Goal: Complete application form

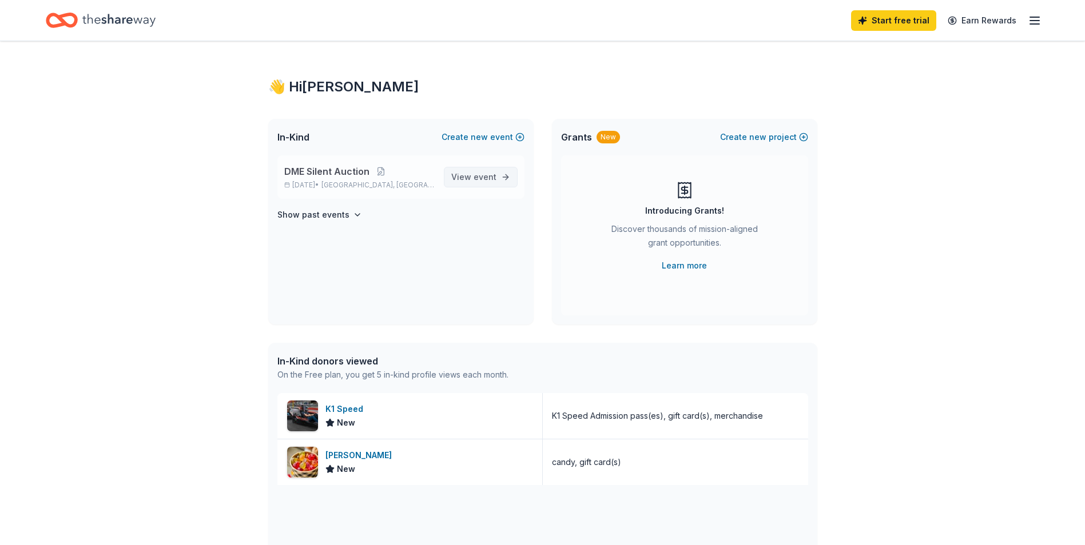
click at [492, 178] on span "event" at bounding box center [484, 177] width 23 height 10
click at [477, 174] on span "event" at bounding box center [484, 177] width 23 height 10
click at [309, 184] on p "Dec 06, 2025 • Indianapolis, IN" at bounding box center [359, 185] width 150 height 9
click at [315, 169] on span "DME Silent Auction" at bounding box center [326, 172] width 85 height 14
click at [509, 174] on link "View event" at bounding box center [481, 177] width 74 height 21
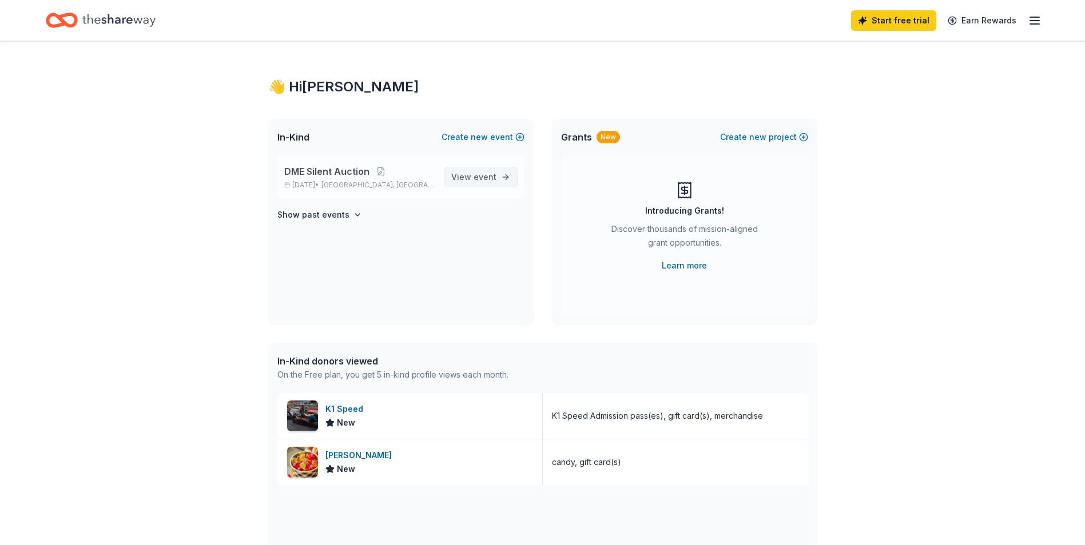
click at [509, 174] on link "View event" at bounding box center [481, 177] width 74 height 21
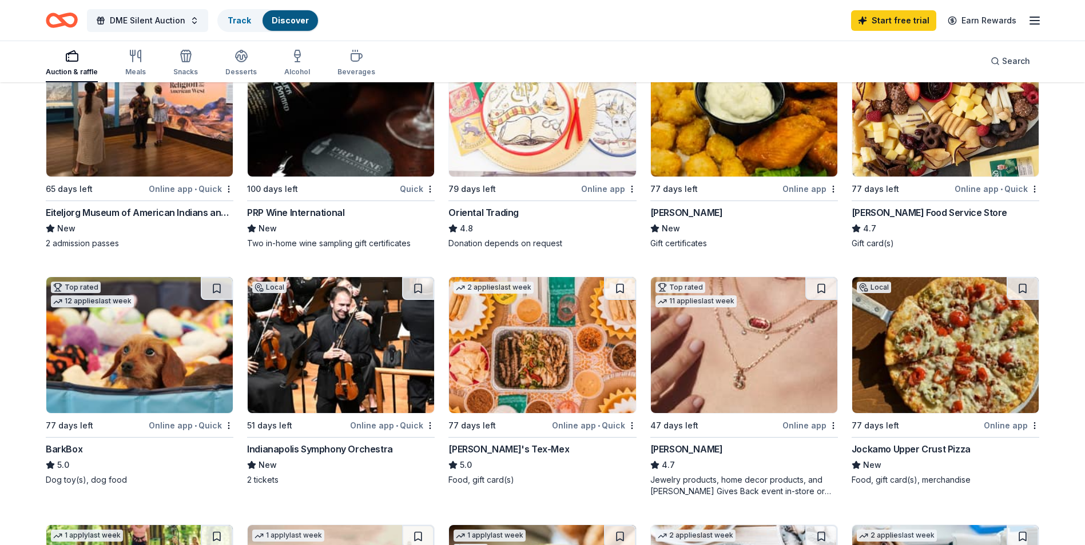
scroll to position [172, 0]
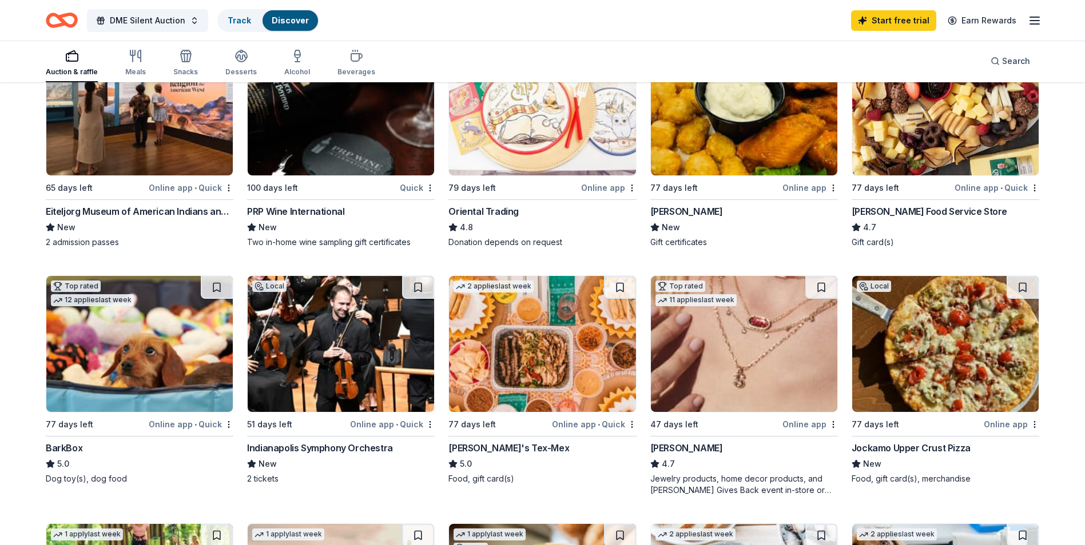
click at [690, 449] on div "[PERSON_NAME]" at bounding box center [686, 448] width 73 height 14
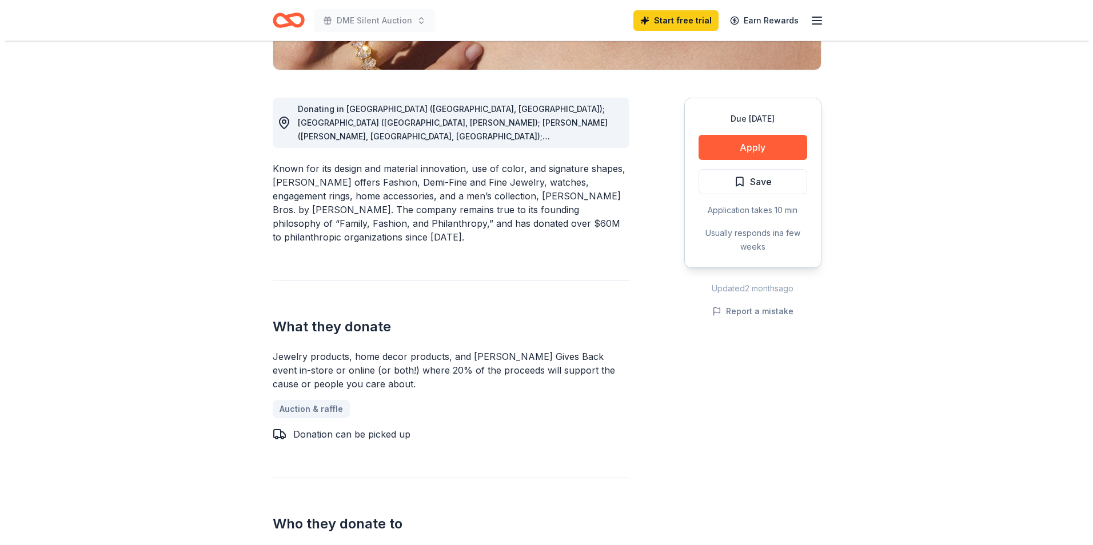
scroll to position [286, 0]
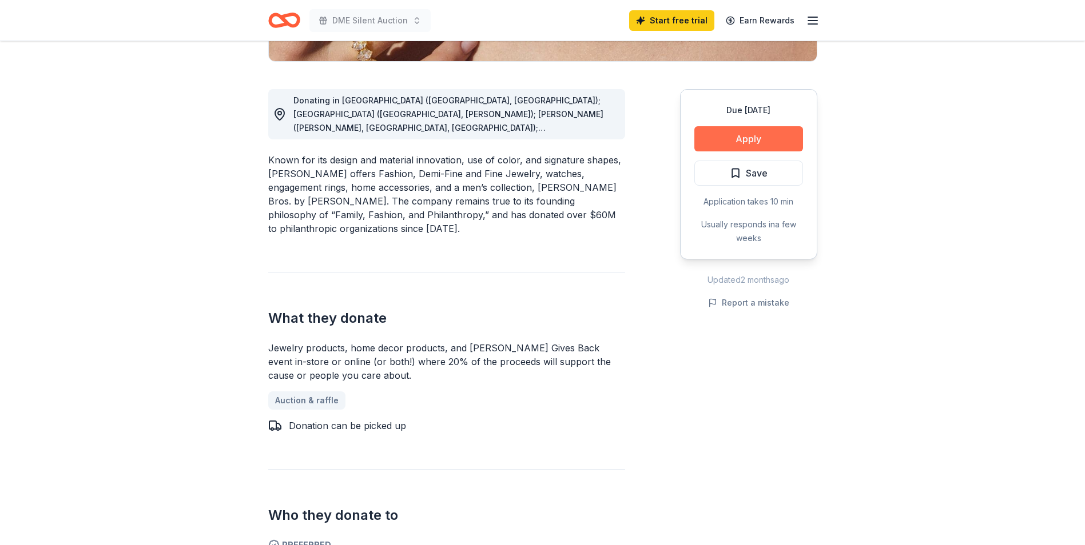
click at [728, 137] on button "Apply" at bounding box center [748, 138] width 109 height 25
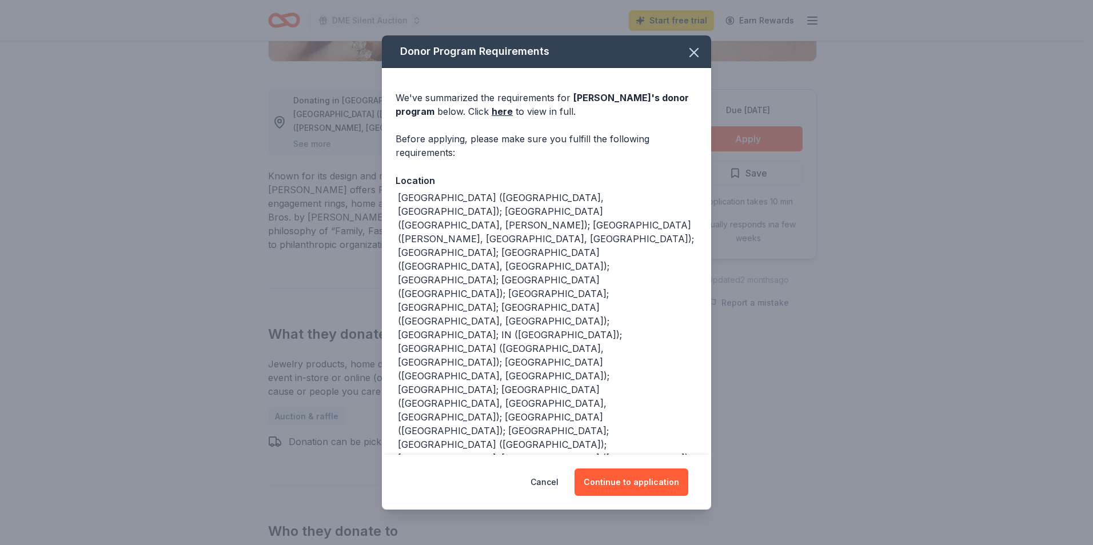
scroll to position [26, 0]
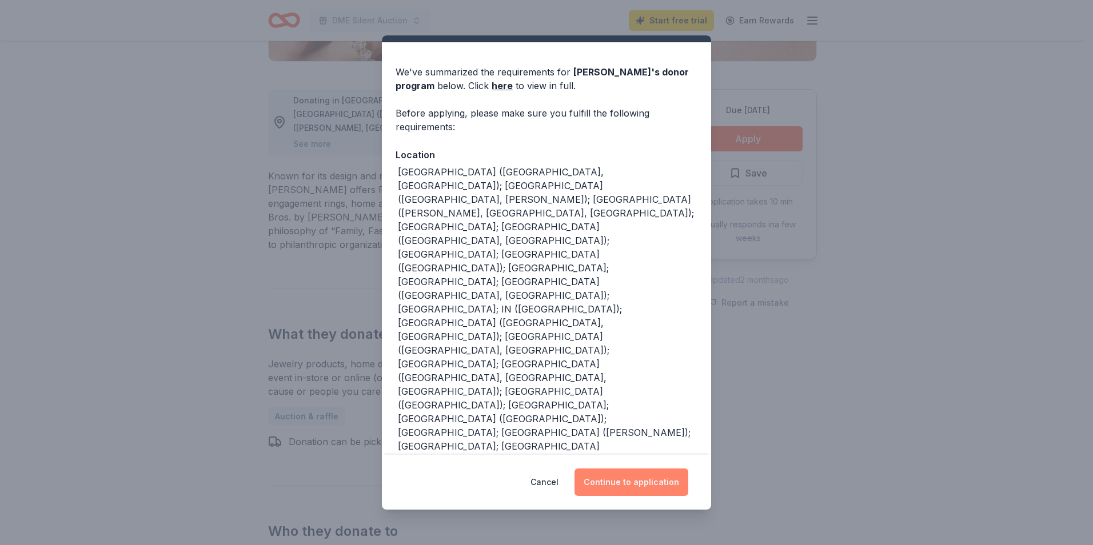
click at [659, 482] on button "Continue to application" at bounding box center [632, 482] width 114 height 27
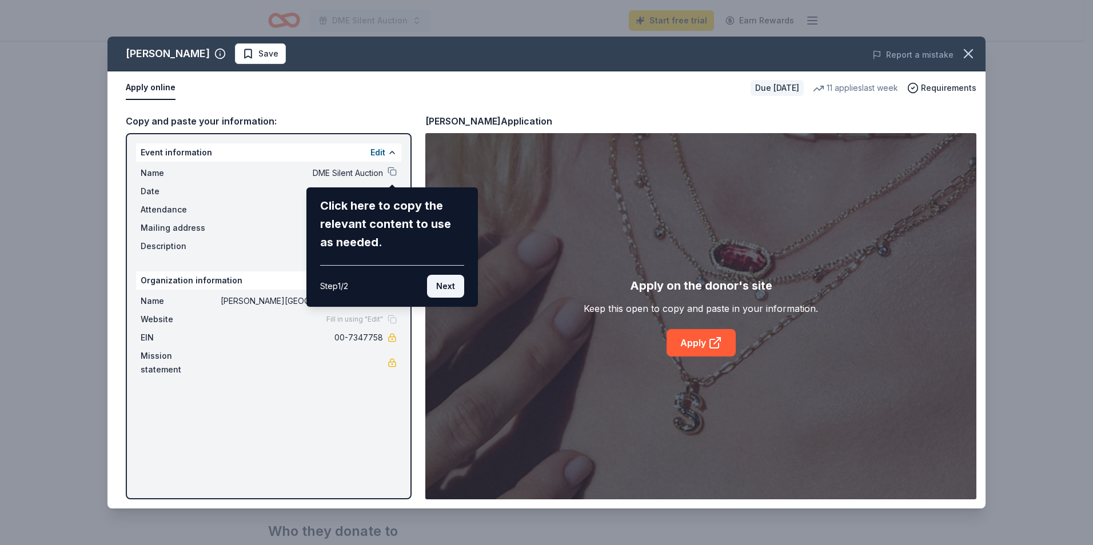
click at [453, 285] on button "Next" at bounding box center [445, 286] width 37 height 23
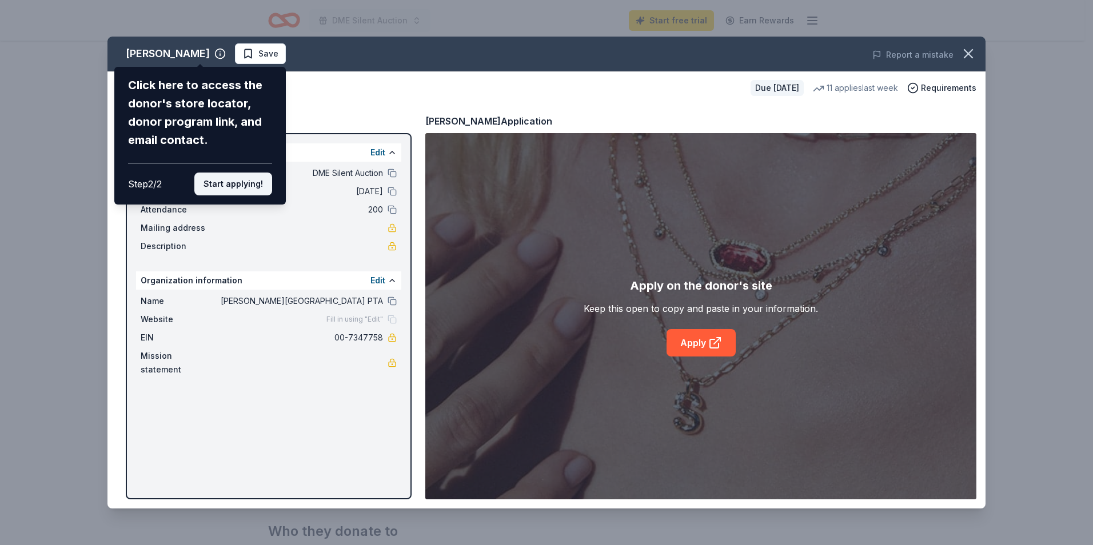
click at [227, 185] on button "Start applying!" at bounding box center [233, 184] width 78 height 23
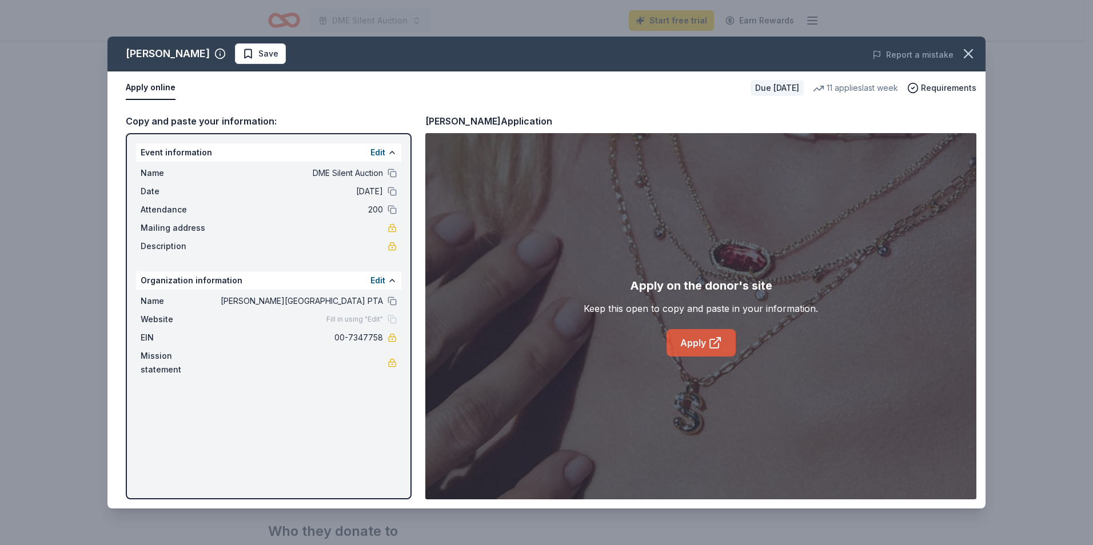
click at [708, 346] on icon at bounding box center [715, 343] width 14 height 14
